Goal: Information Seeking & Learning: Understand process/instructions

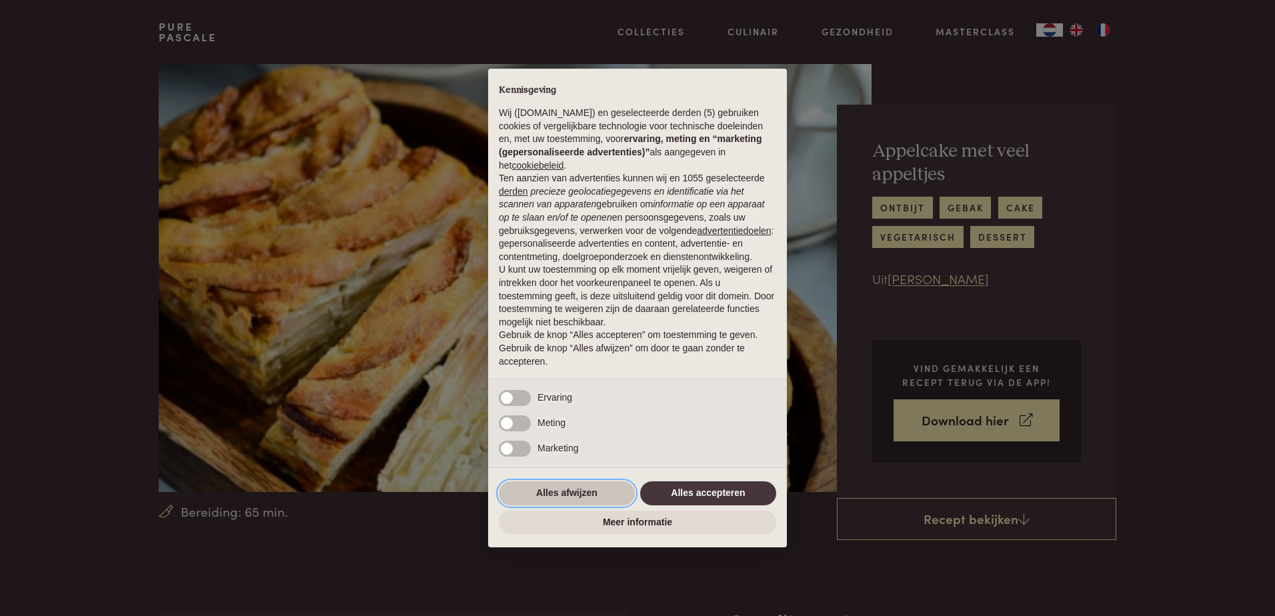
click at [594, 493] on button "Alles afwijzen" at bounding box center [567, 493] width 136 height 24
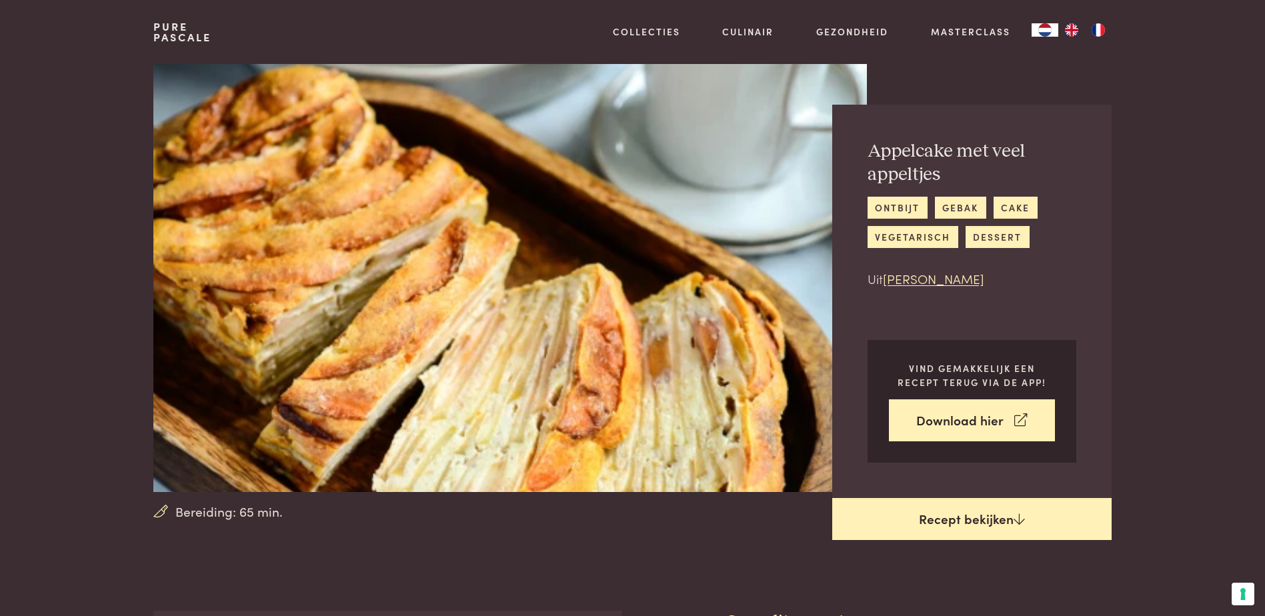
click at [962, 517] on link "Recept bekijken" at bounding box center [971, 519] width 279 height 43
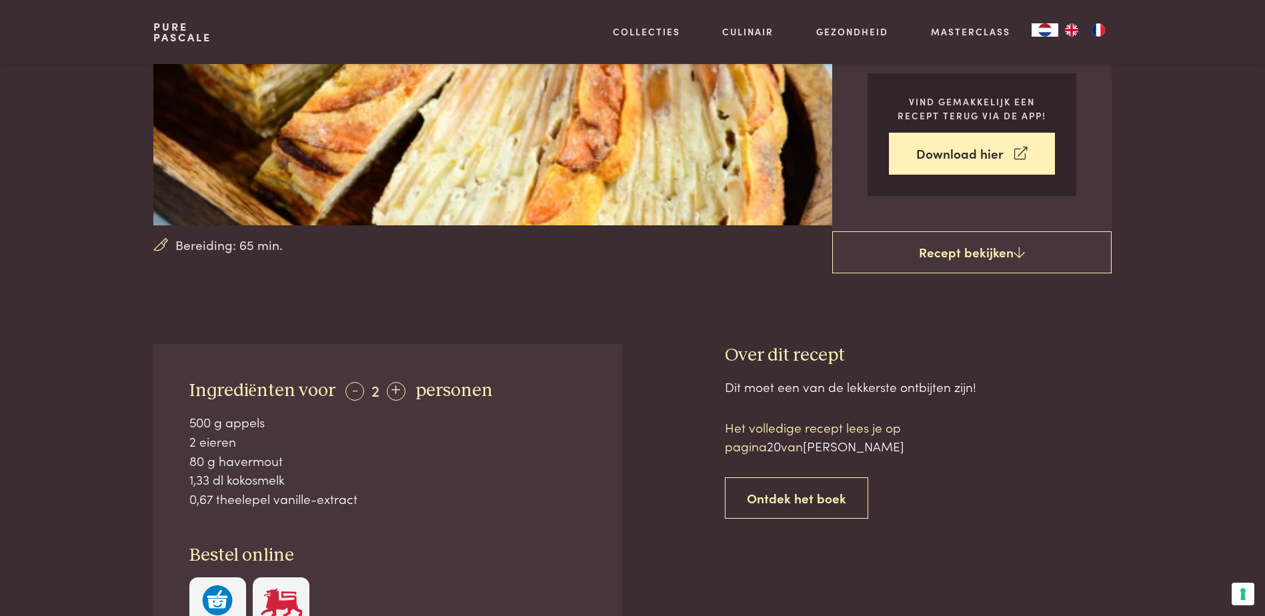
scroll to position [144, 0]
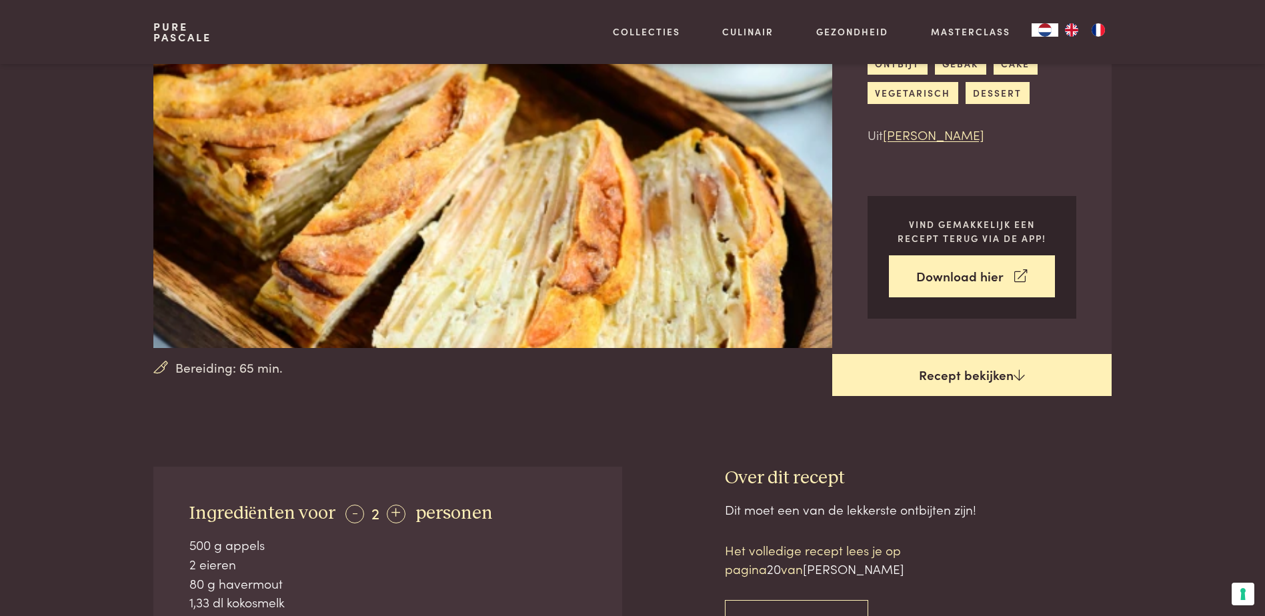
click at [948, 382] on link "Recept bekijken" at bounding box center [971, 375] width 279 height 43
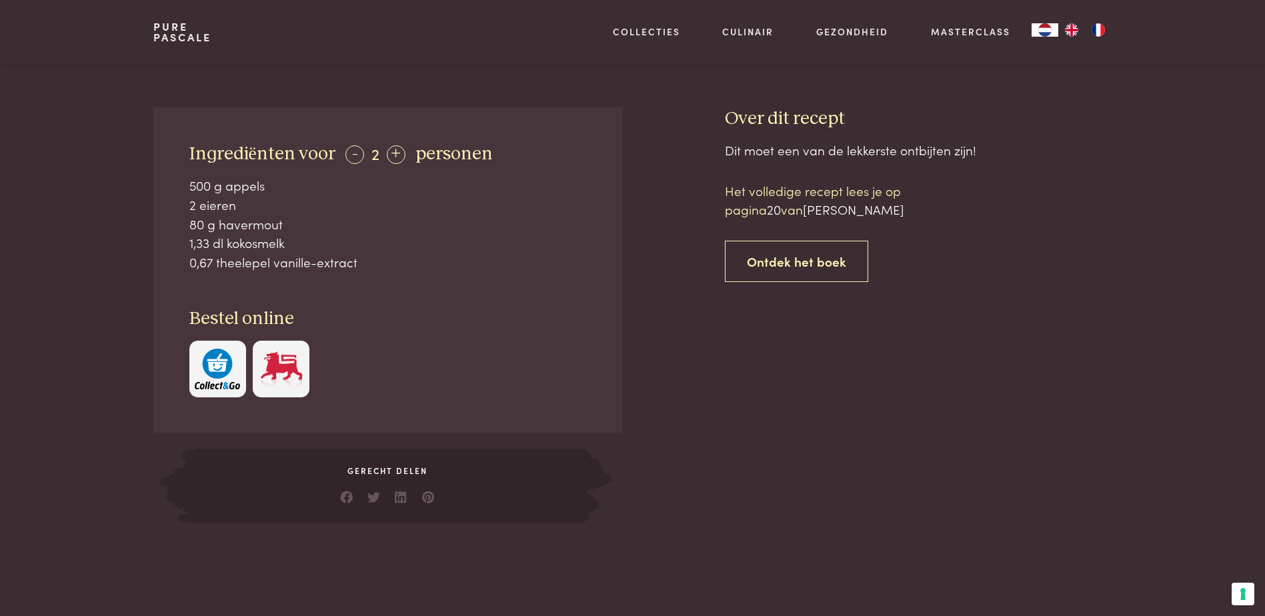
scroll to position [477, 0]
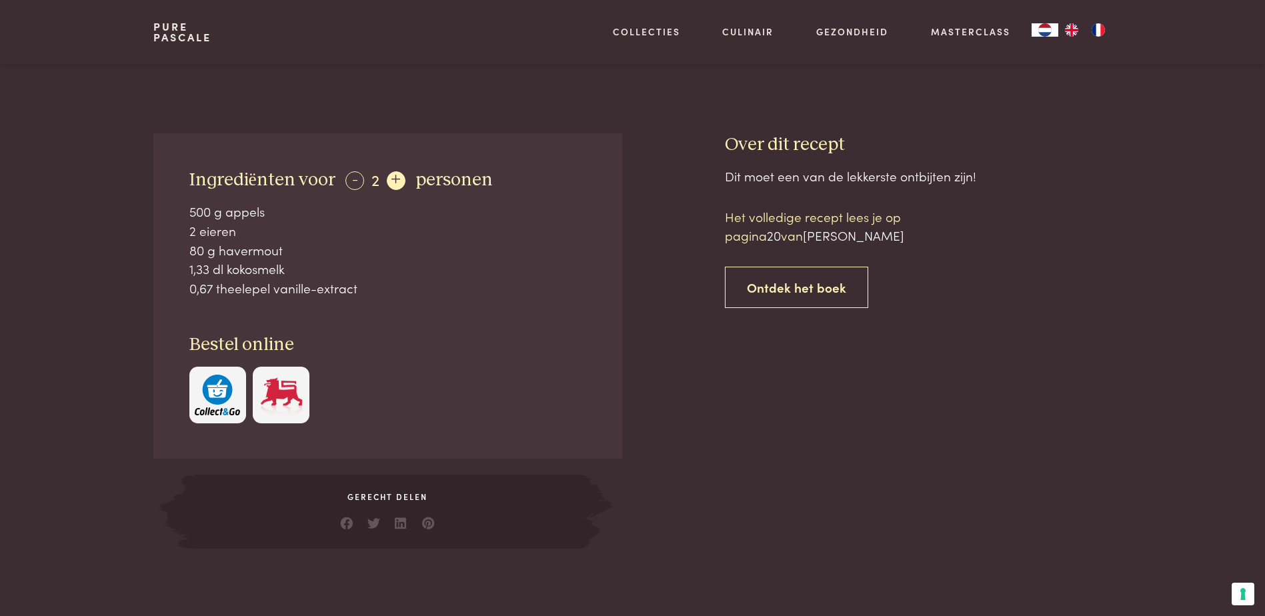
click at [394, 181] on div "+" at bounding box center [396, 180] width 19 height 19
click at [354, 185] on div "-" at bounding box center [354, 180] width 19 height 19
click at [389, 186] on div "+" at bounding box center [396, 180] width 19 height 19
click at [349, 183] on div "-" at bounding box center [354, 180] width 19 height 19
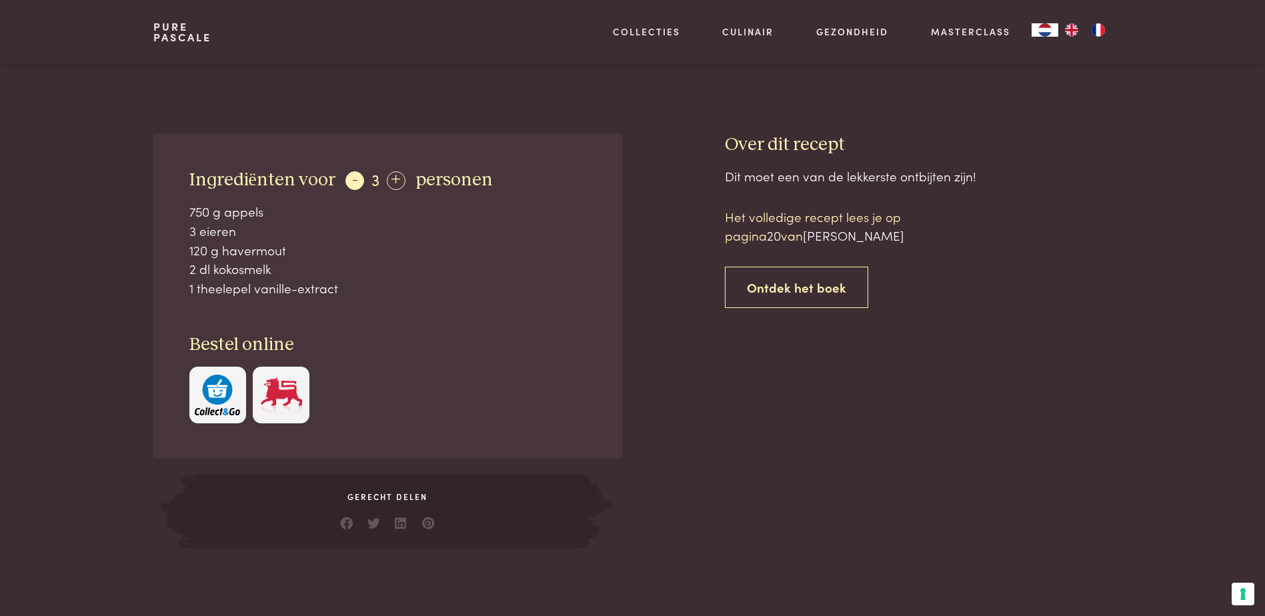
click at [349, 183] on div "-" at bounding box center [354, 180] width 19 height 19
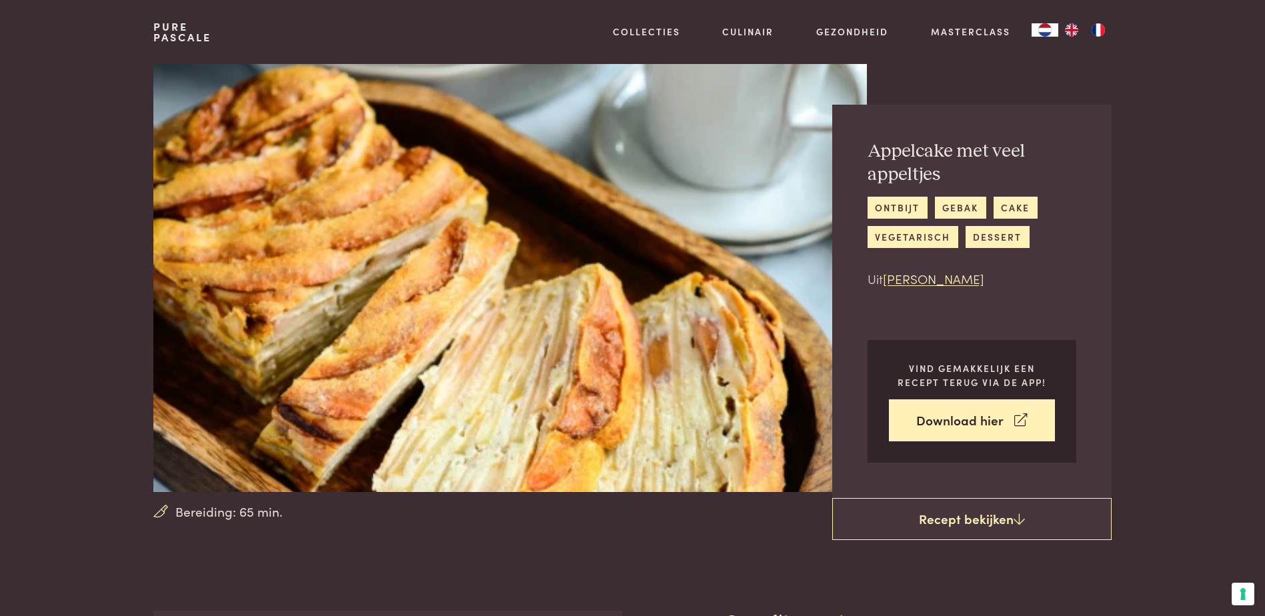
scroll to position [67, 0]
